Goal: Task Accomplishment & Management: Complete application form

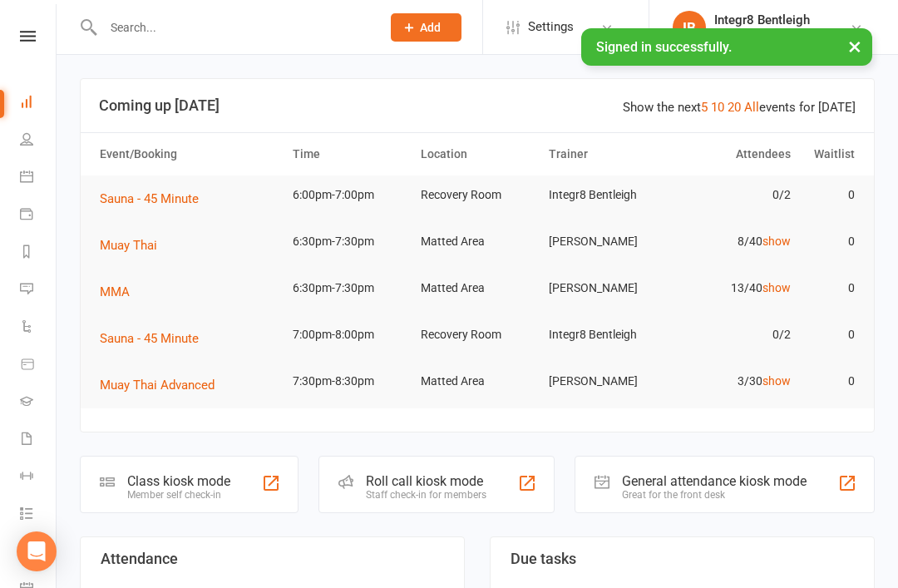
click at [117, 26] on input "text" at bounding box center [233, 27] width 271 height 23
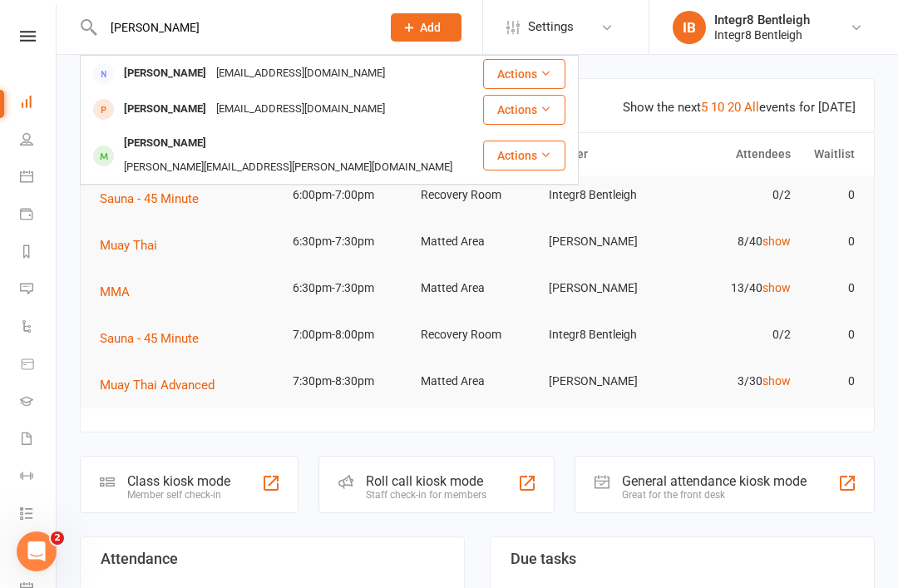
type input "[PERSON_NAME]"
click at [369, 91] on div "[PERSON_NAME] [PERSON_NAME][EMAIL_ADDRESS][DOMAIN_NAME]" at bounding box center [282, 74] width 400 height 34
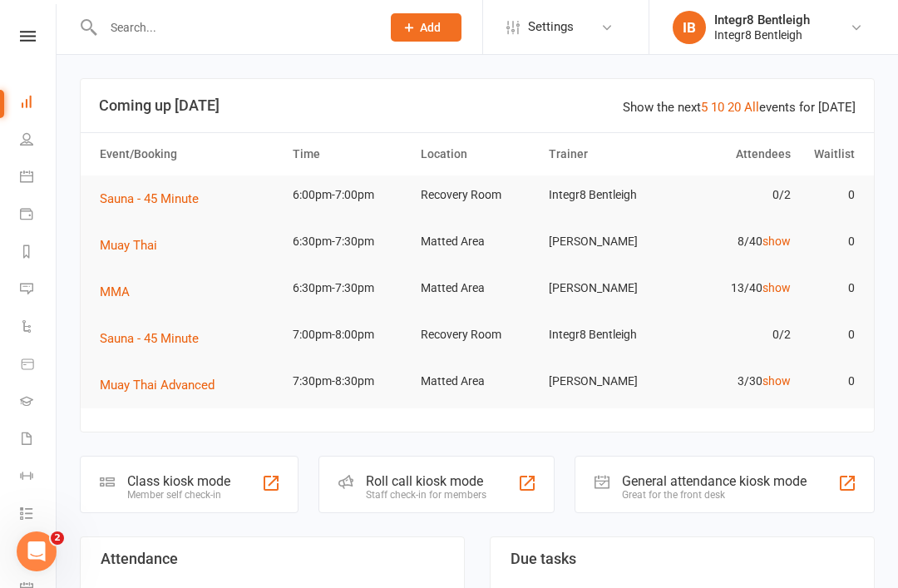
click at [292, 19] on input "text" at bounding box center [233, 27] width 271 height 23
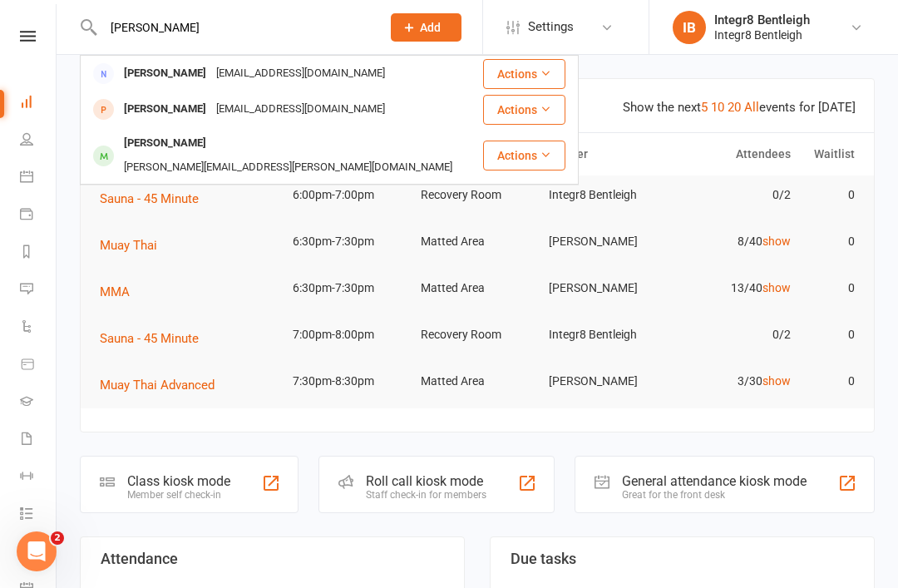
type input "[PERSON_NAME]"
click at [133, 105] on div "[PERSON_NAME]" at bounding box center [165, 109] width 92 height 24
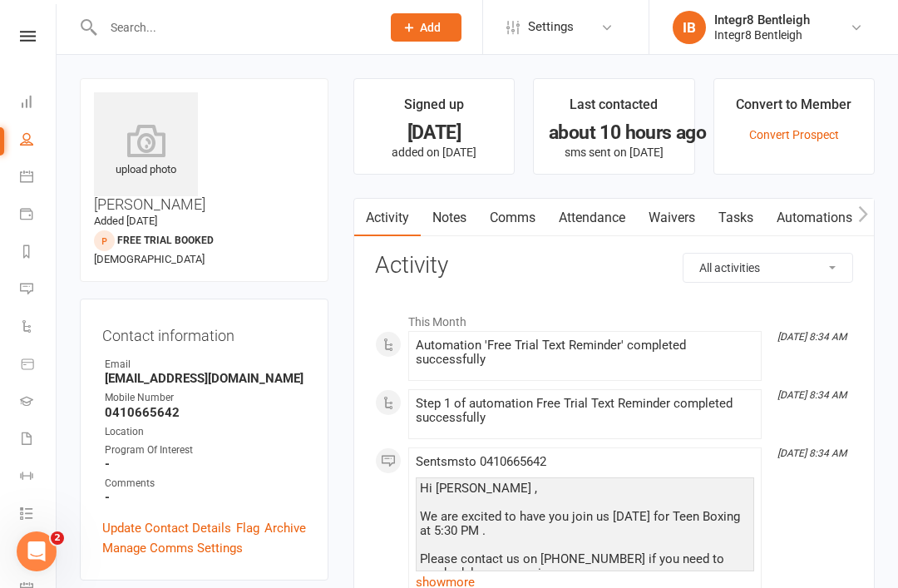
click at [670, 224] on link "Waivers" at bounding box center [672, 218] width 70 height 38
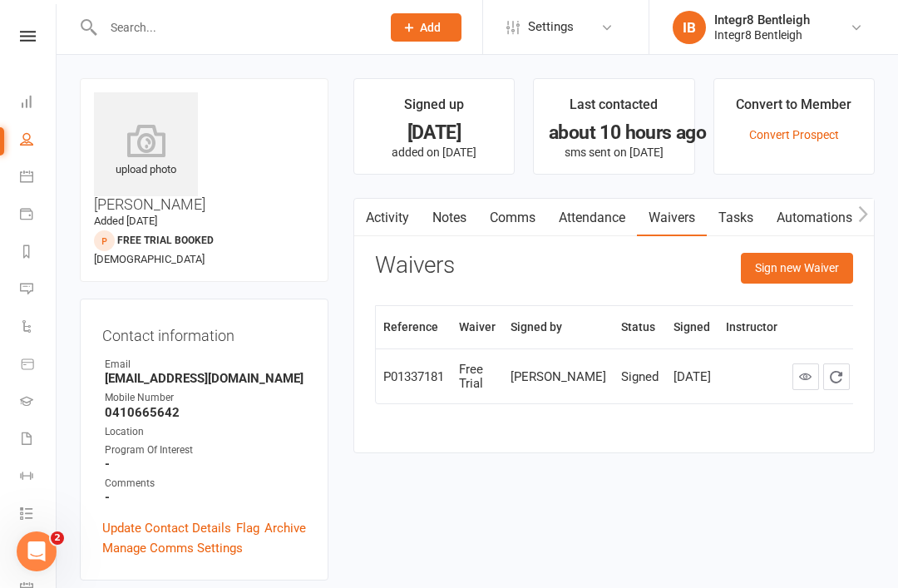
click at [823, 260] on button "Sign new Waiver" at bounding box center [797, 268] width 112 height 30
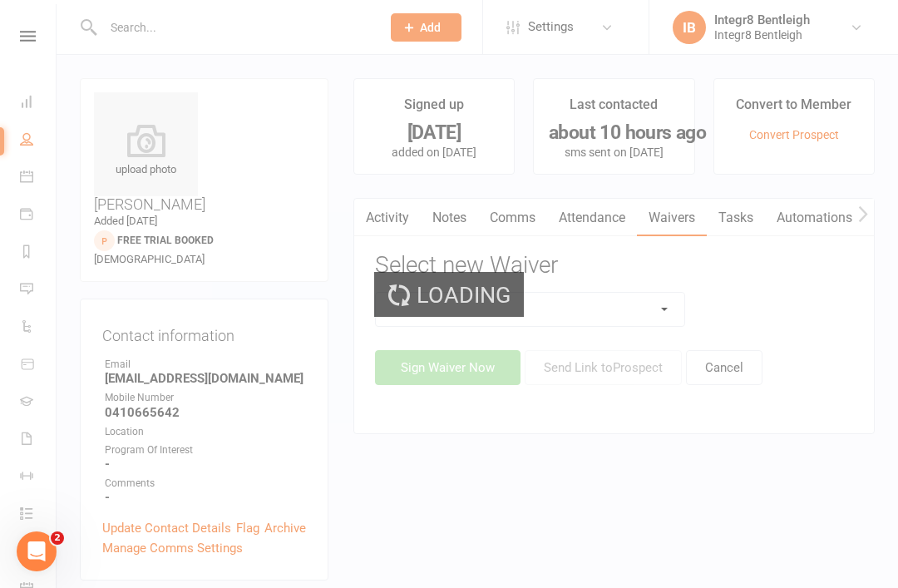
click at [621, 309] on div "Loading" at bounding box center [449, 294] width 898 height 588
click at [630, 314] on select at bounding box center [530, 309] width 309 height 33
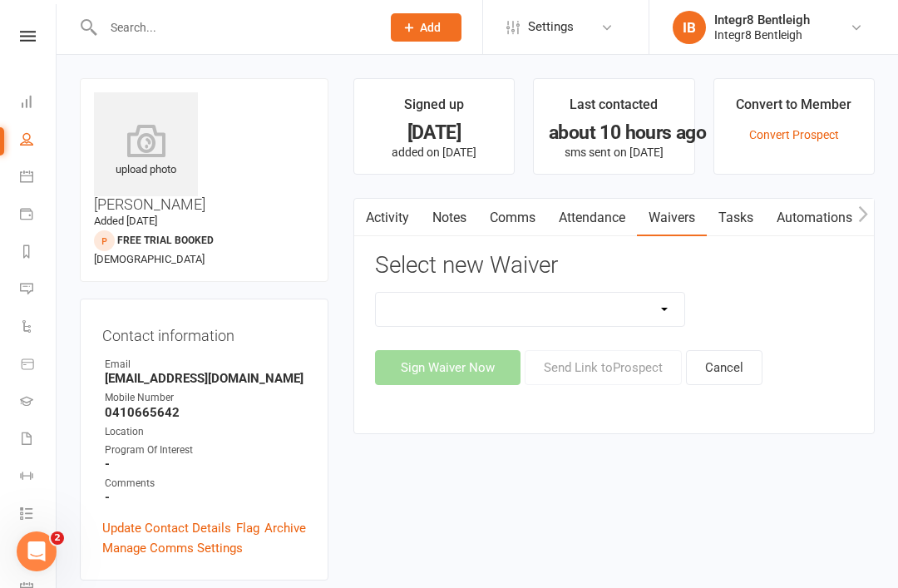
select select "10847"
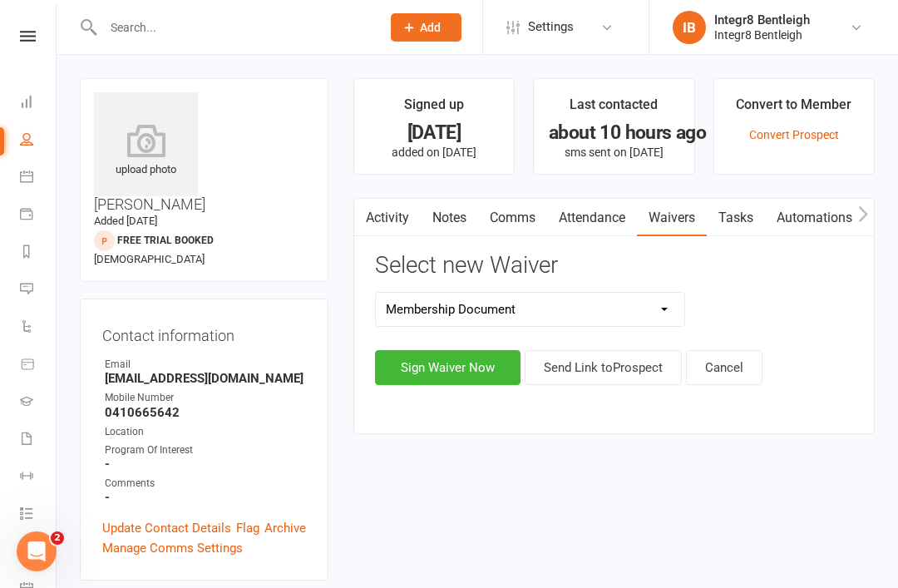
click at [463, 369] on button "Sign Waiver Now" at bounding box center [448, 367] width 146 height 35
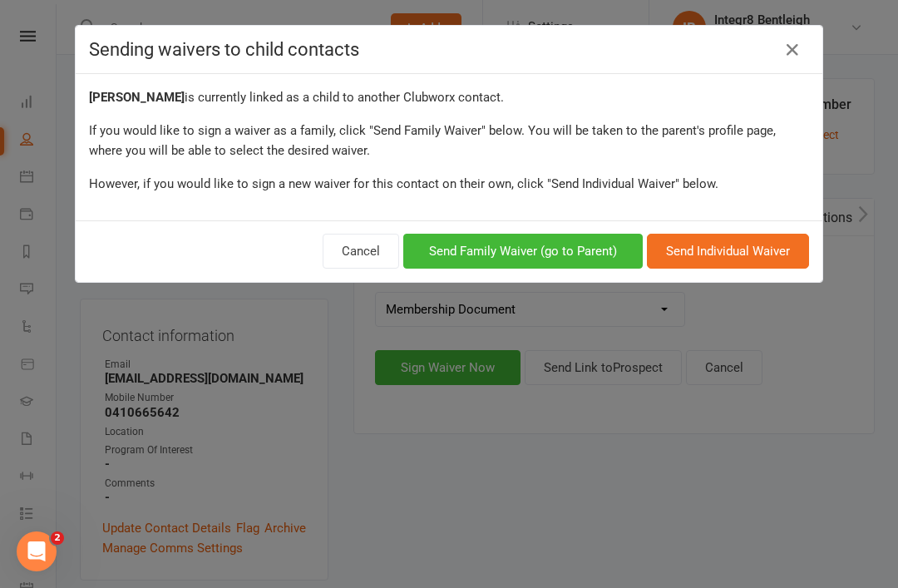
click at [562, 264] on button "Send Family Waiver (go to Parent)" at bounding box center [523, 251] width 240 height 35
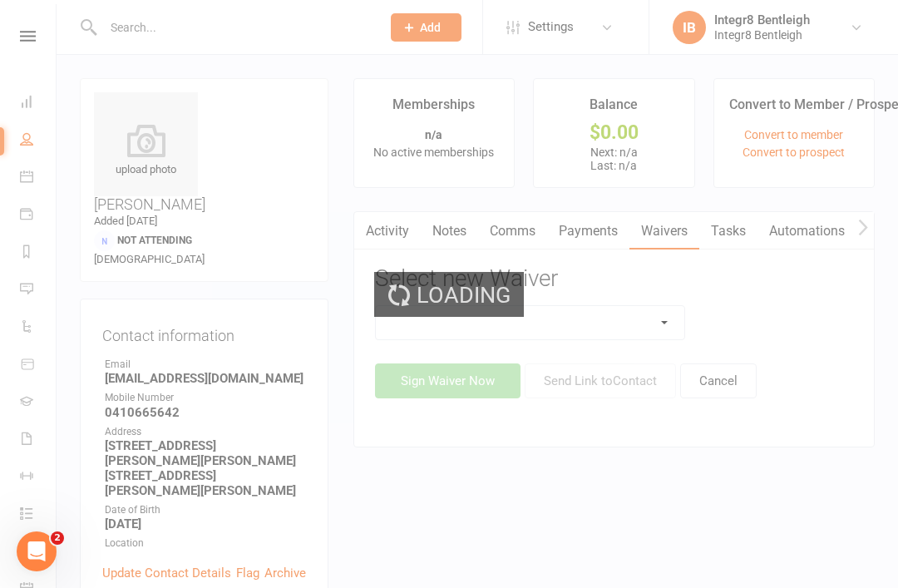
click at [619, 333] on div "Loading" at bounding box center [449, 294] width 898 height 588
click at [617, 314] on select at bounding box center [530, 322] width 309 height 33
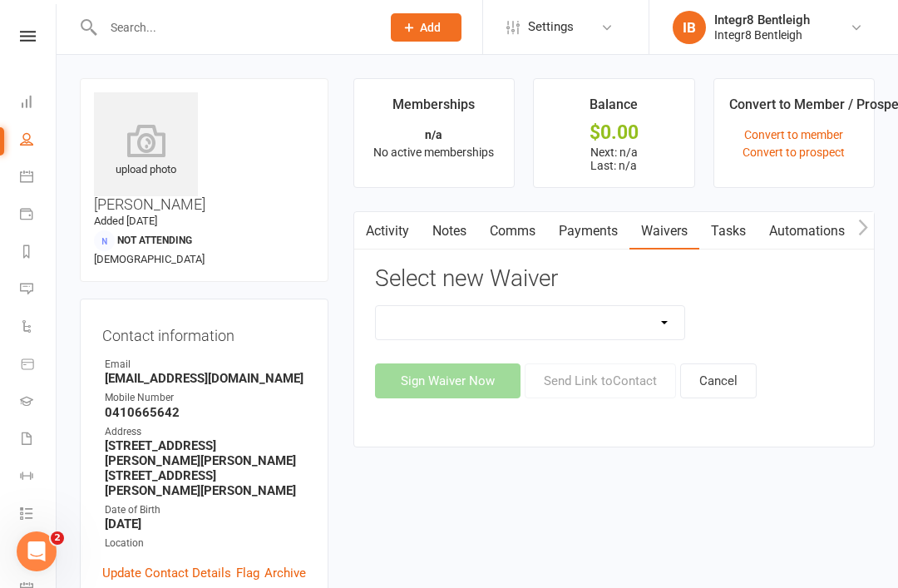
select select "10847"
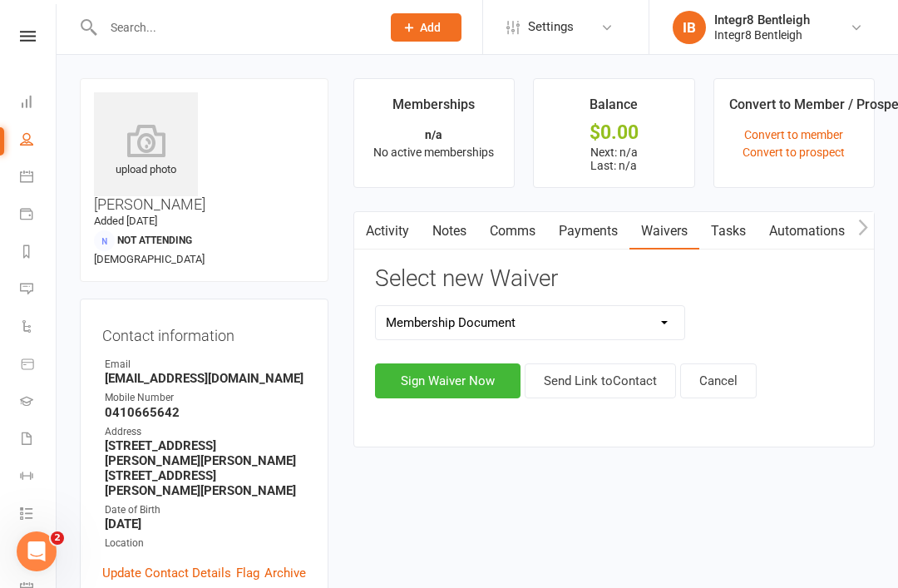
click at [446, 356] on div "10 Class Pass Cancellation Free Trial Hold Membership Document Mobility Worksho…" at bounding box center [614, 351] width 478 height 93
click at [441, 379] on button "Sign Waiver Now" at bounding box center [448, 381] width 146 height 35
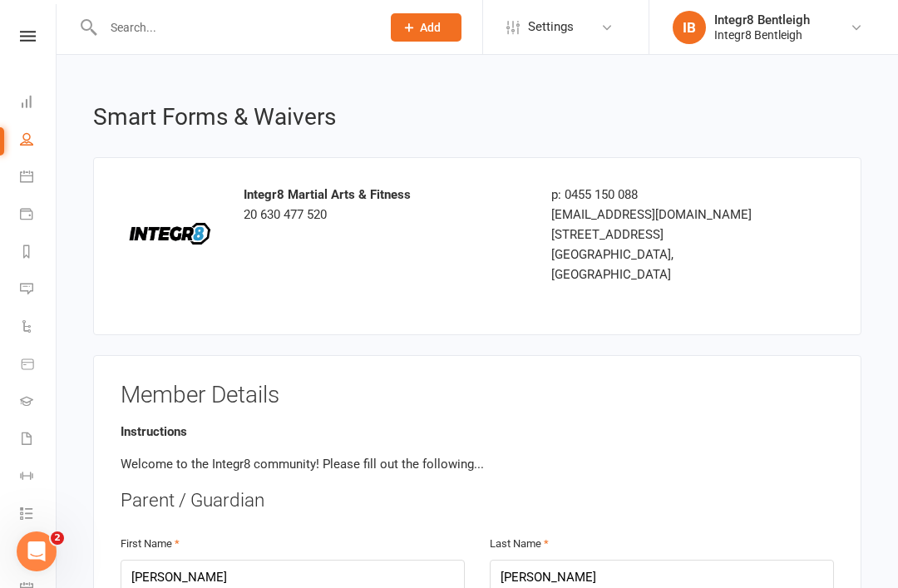
click at [146, 33] on input "text" at bounding box center [233, 27] width 271 height 23
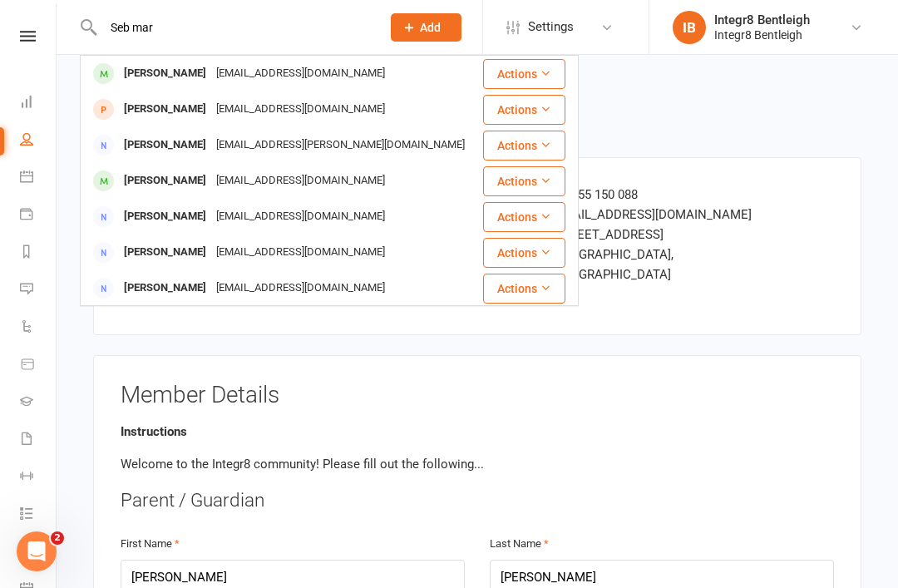
type input "Seb mar"
click at [142, 74] on div "[PERSON_NAME]" at bounding box center [165, 74] width 92 height 24
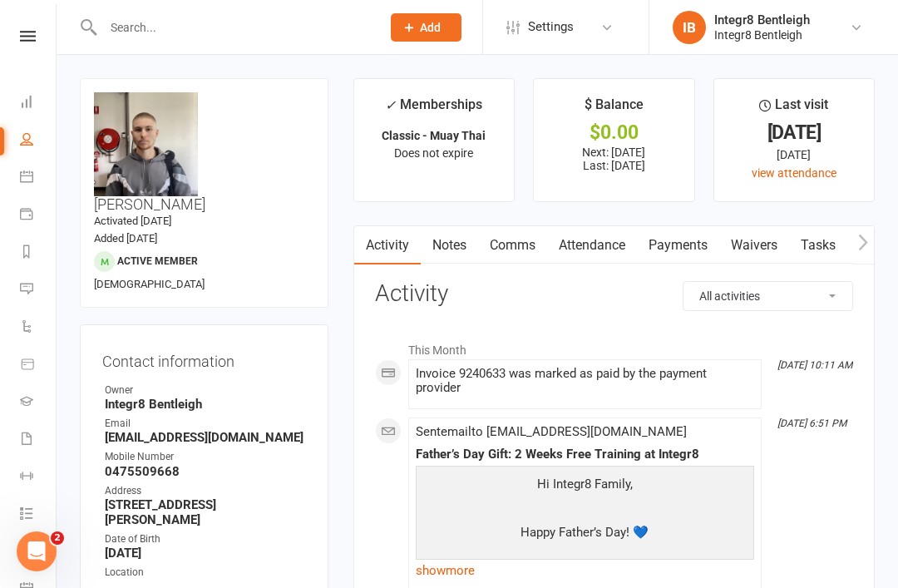
click at [751, 244] on link "Waivers" at bounding box center [755, 245] width 70 height 38
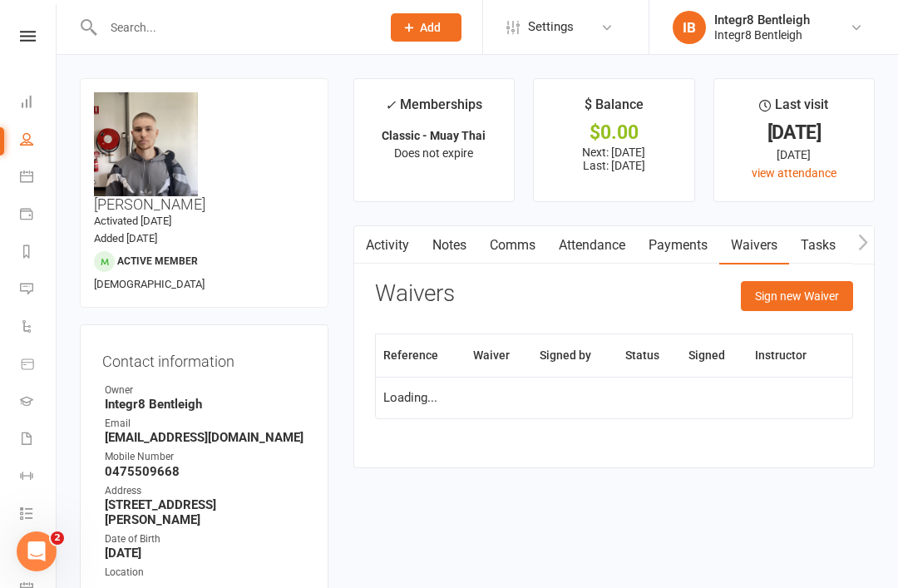
click at [790, 297] on button "Sign new Waiver" at bounding box center [797, 296] width 112 height 30
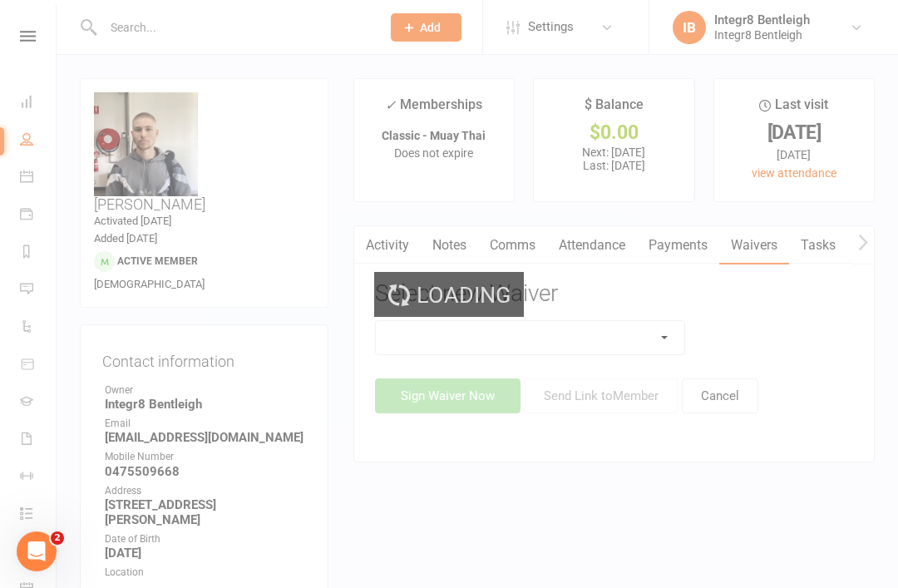
click at [589, 334] on div "Loading" at bounding box center [449, 294] width 898 height 588
click at [576, 332] on div "Loading" at bounding box center [449, 294] width 898 height 588
click at [581, 342] on select at bounding box center [530, 337] width 309 height 33
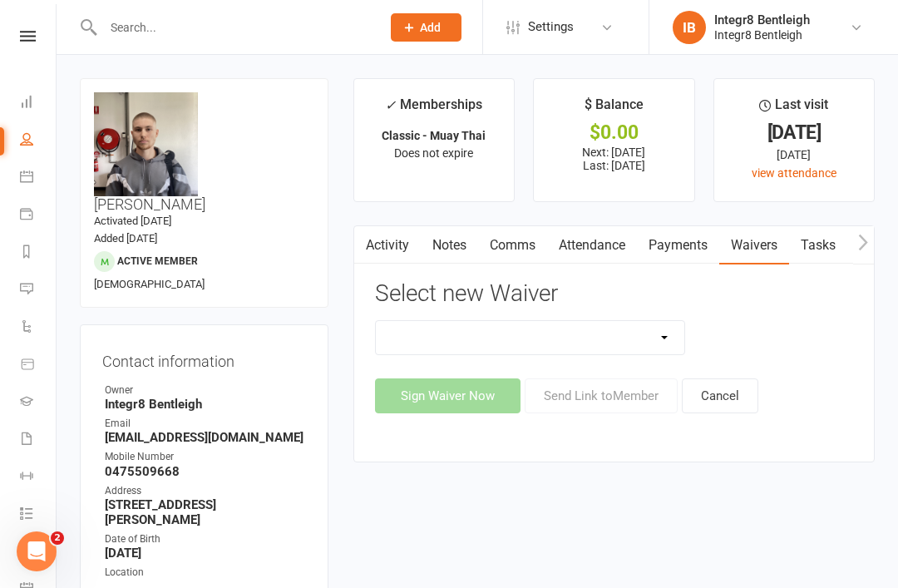
select select "10625"
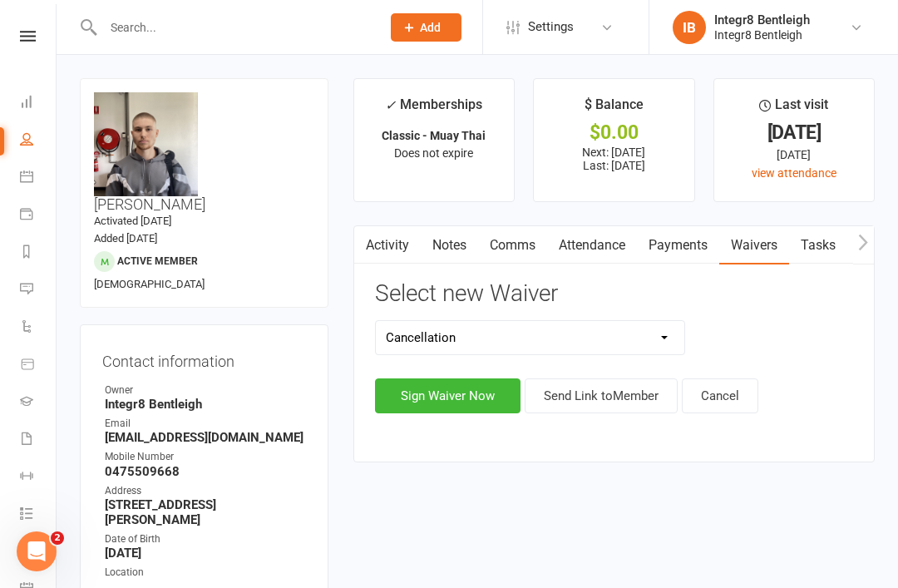
click at [475, 396] on button "Sign Waiver Now" at bounding box center [448, 396] width 146 height 35
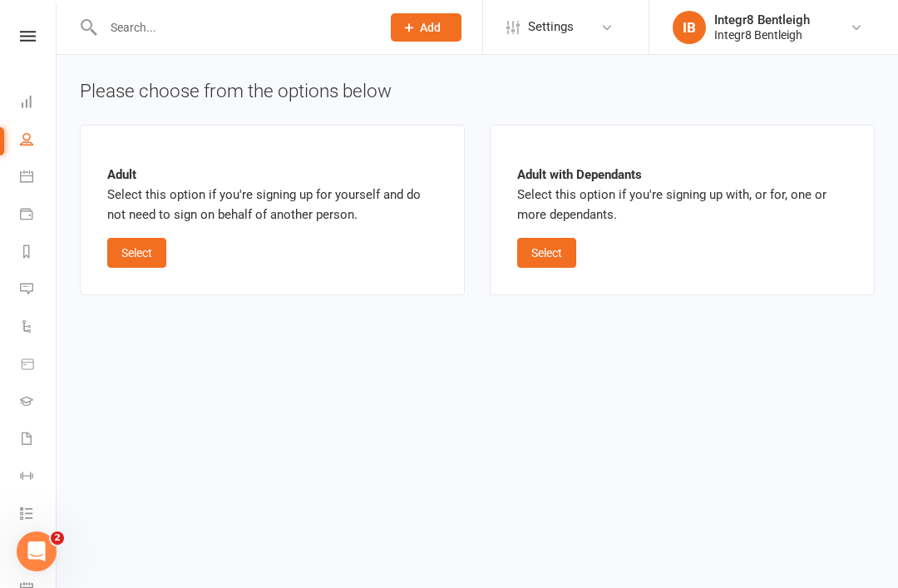
click at [135, 250] on button "Select" at bounding box center [136, 253] width 59 height 30
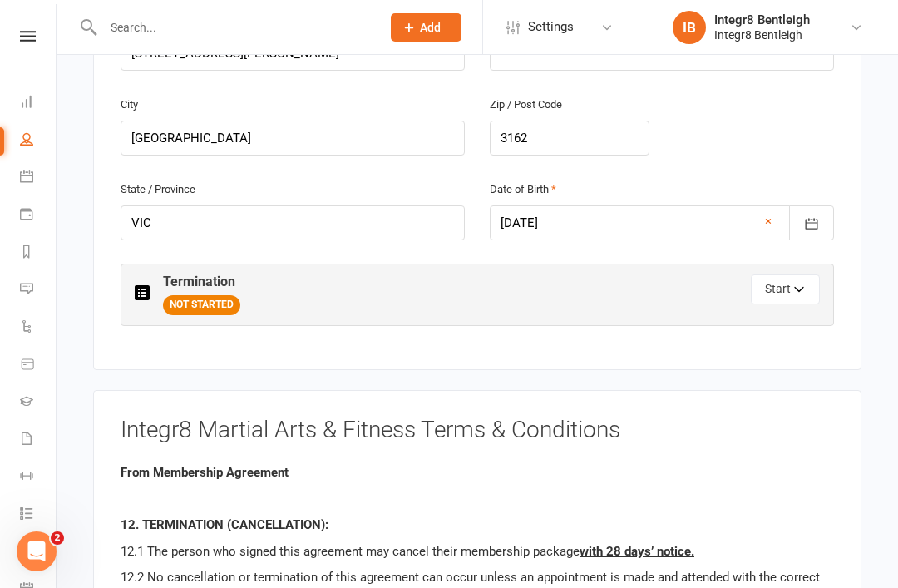
scroll to position [672, 0]
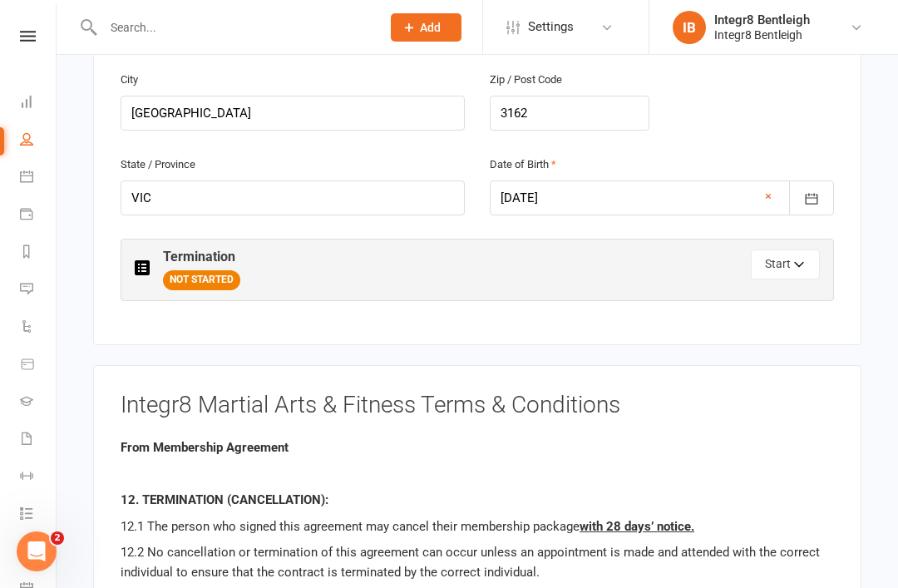
click at [770, 239] on div "Termination NOT STARTED Start" at bounding box center [478, 270] width 714 height 62
click at [800, 250] on button "Start" at bounding box center [785, 265] width 69 height 30
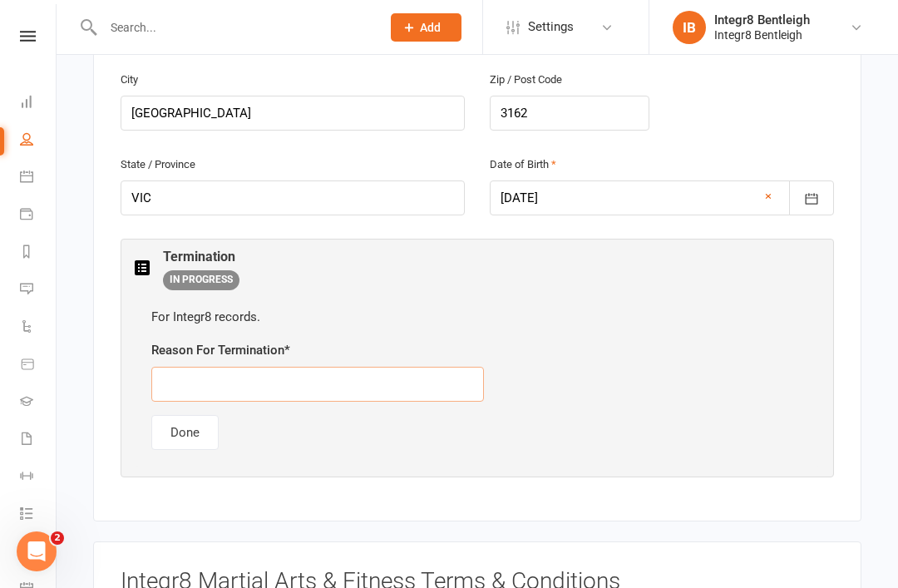
click at [412, 367] on input "text" at bounding box center [317, 384] width 333 height 35
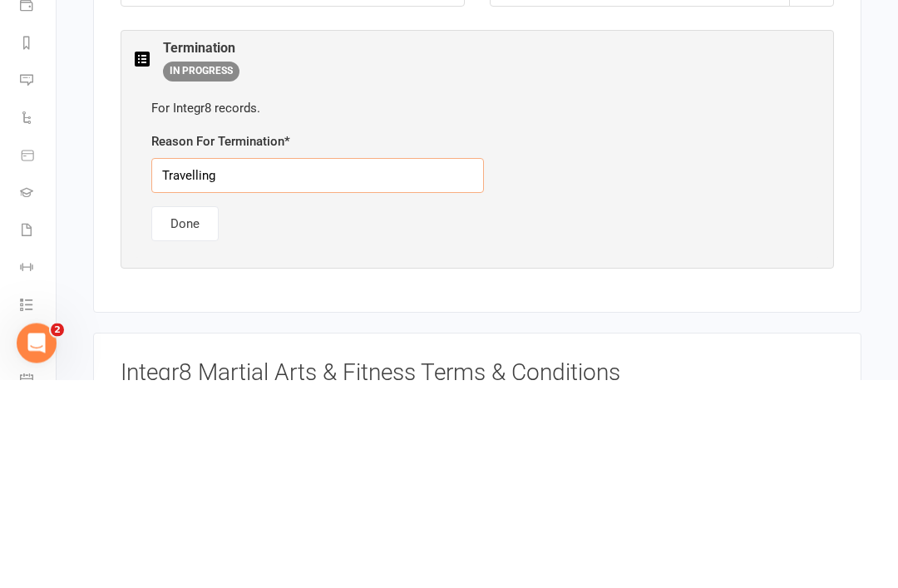
type input "Travelling"
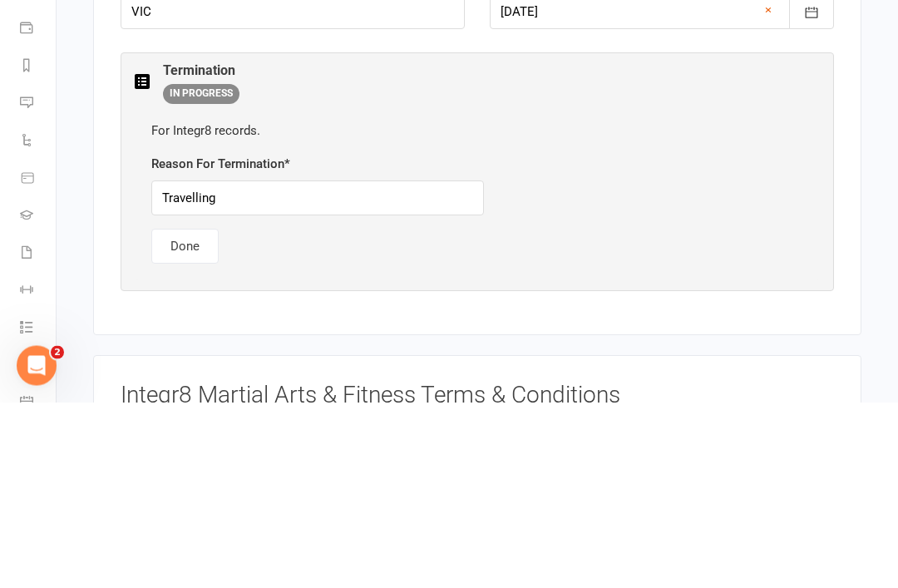
click at [191, 415] on button "Done" at bounding box center [184, 432] width 67 height 35
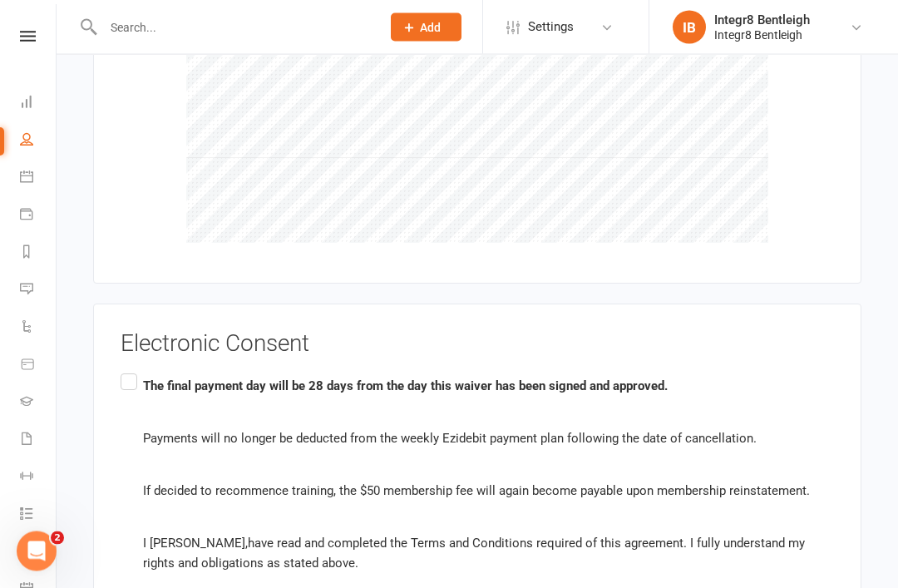
scroll to position [1398, 0]
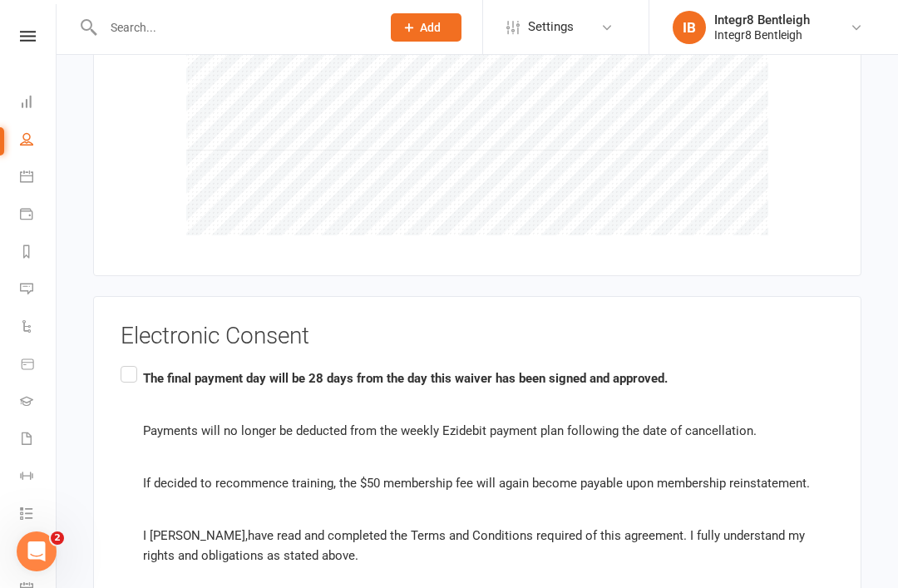
click at [141, 363] on label "The final payment day will be 28 days from the day this waiver has been signed …" at bounding box center [478, 468] width 714 height 210
click at [131, 363] on input "The final payment day will be 28 days from the day this waiver has been signed …" at bounding box center [126, 363] width 11 height 0
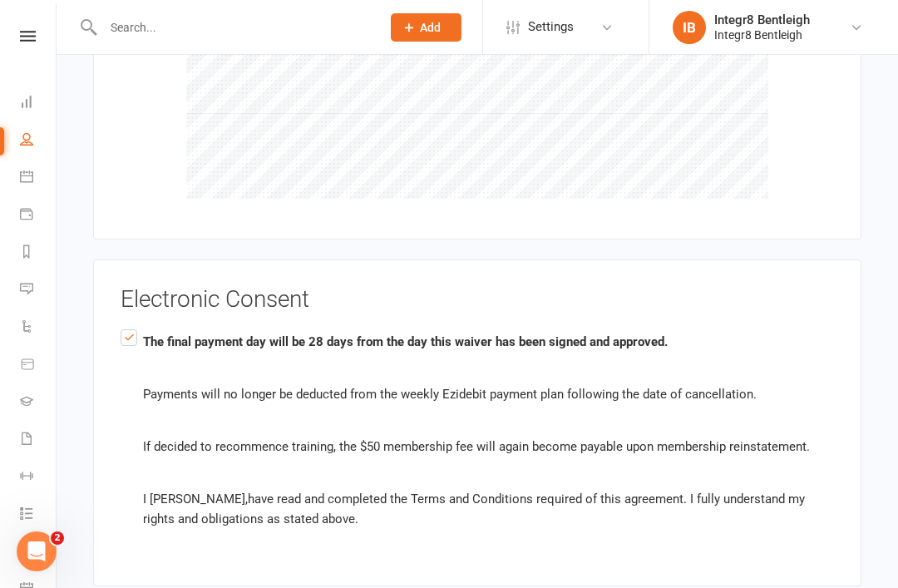
scroll to position [1473, 0]
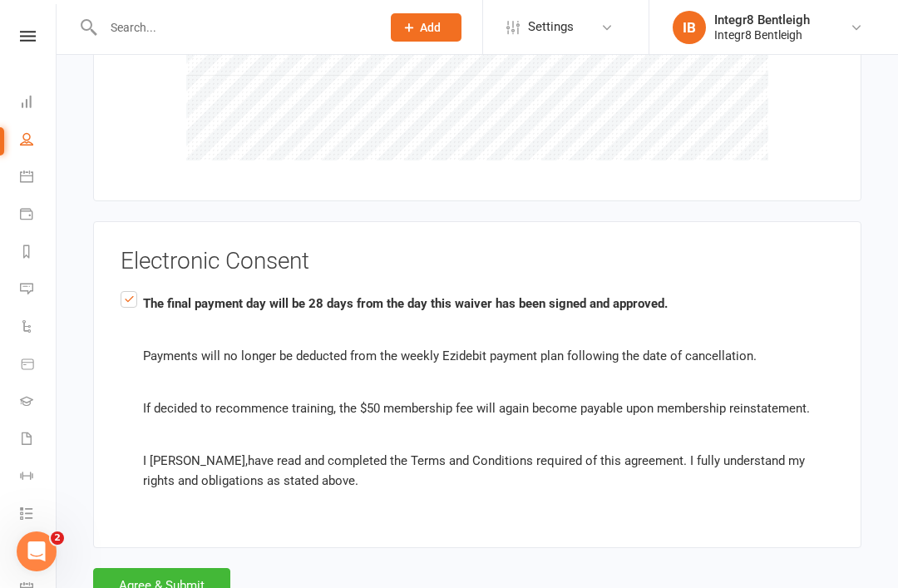
click at [186, 568] on button "Agree & Submit" at bounding box center [161, 585] width 137 height 35
